Goal: Information Seeking & Learning: Check status

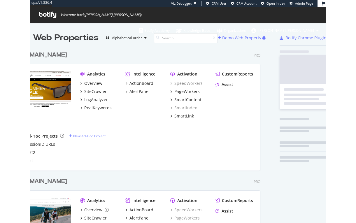
scroll to position [226, 244]
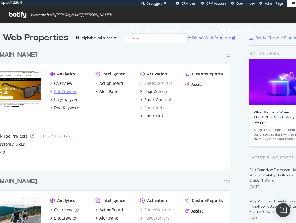
click at [69, 92] on div "SiteCrawler" at bounding box center [65, 92] width 22 height 6
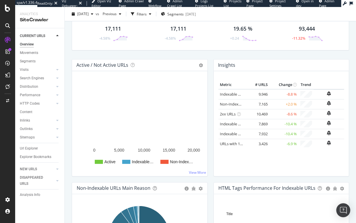
scroll to position [44, 0]
